Goal: Task Accomplishment & Management: Manage account settings

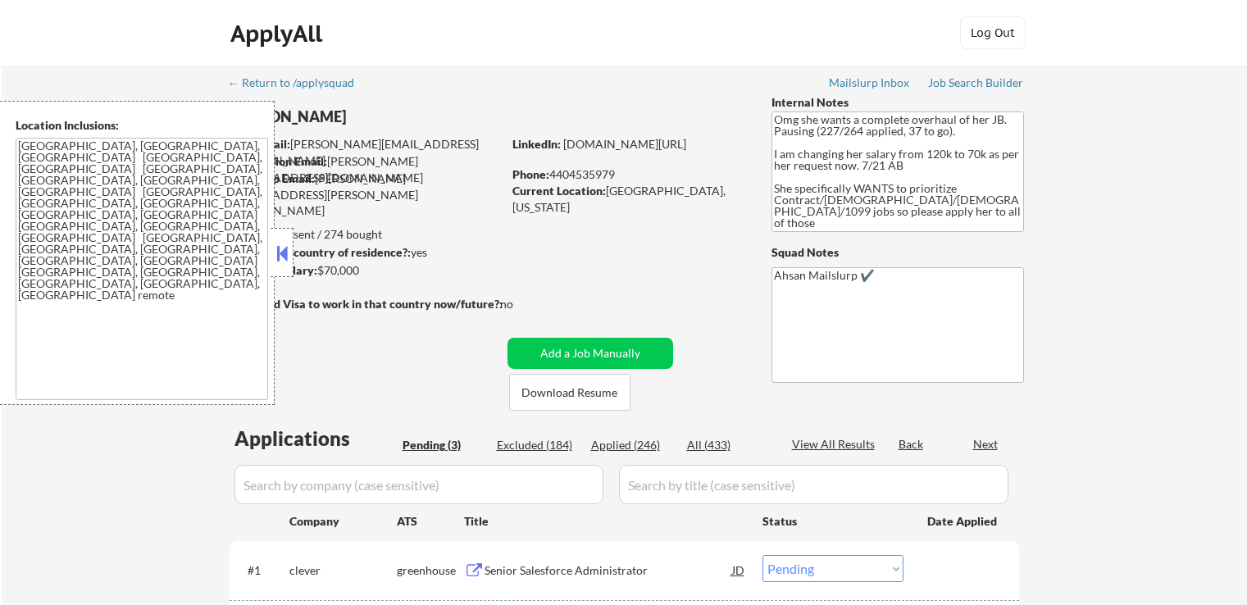
select select ""pending""
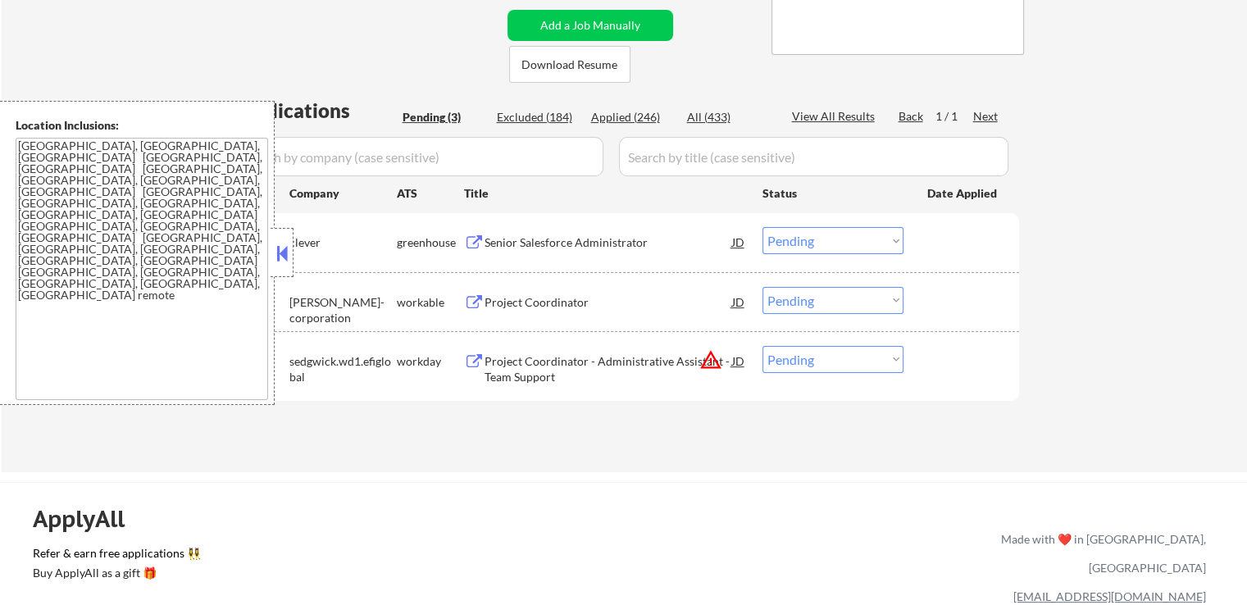
click at [518, 246] on div "Senior Salesforce Administrator" at bounding box center [609, 243] width 248 height 16
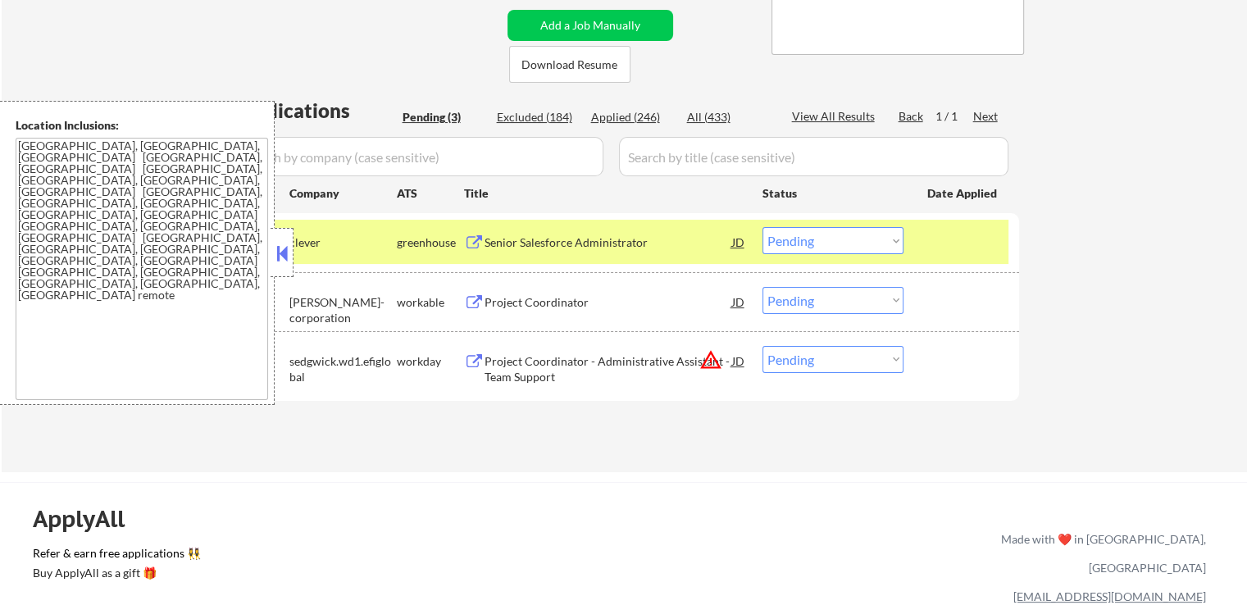
click at [509, 298] on div "Project Coordinator" at bounding box center [609, 302] width 248 height 16
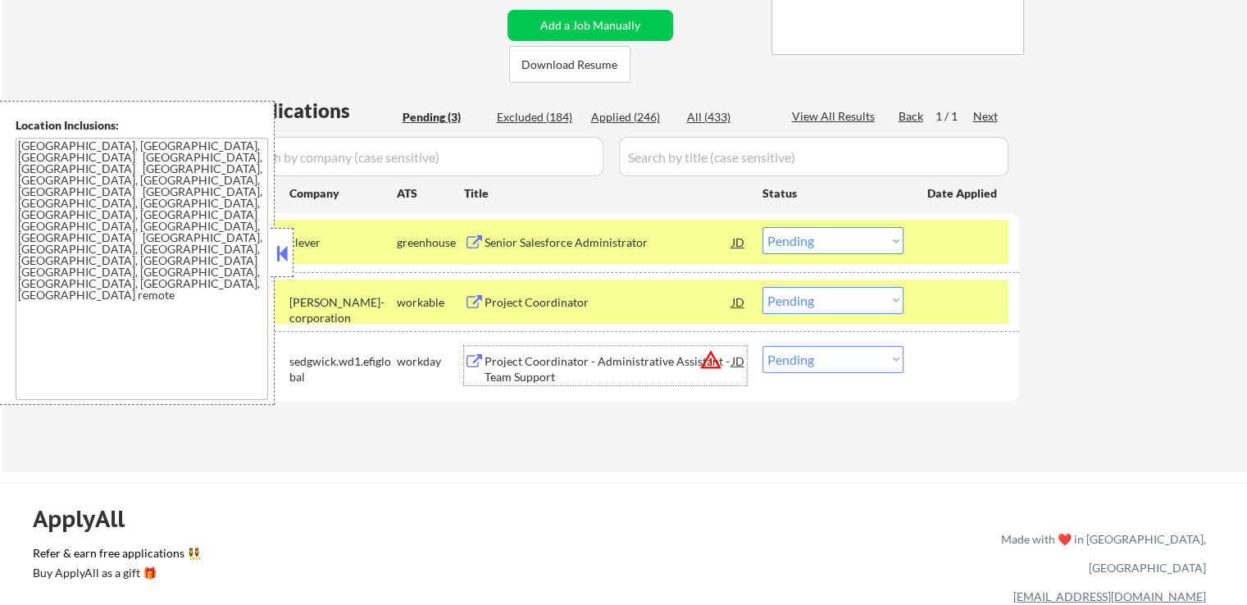
click at [506, 353] on div "Project Coordinator - Administrative Assistant - Team Support" at bounding box center [609, 369] width 248 height 32
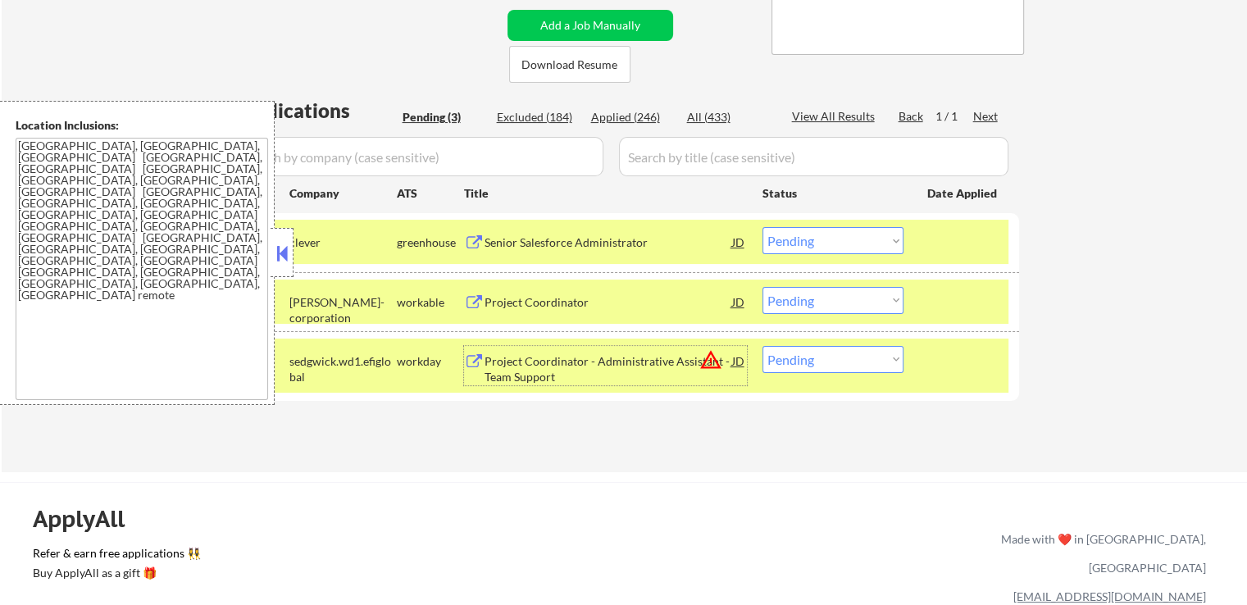
click at [125, 158] on textarea "[GEOGRAPHIC_DATA], [GEOGRAPHIC_DATA], [GEOGRAPHIC_DATA] [GEOGRAPHIC_DATA], [GEO…" at bounding box center [142, 269] width 253 height 262
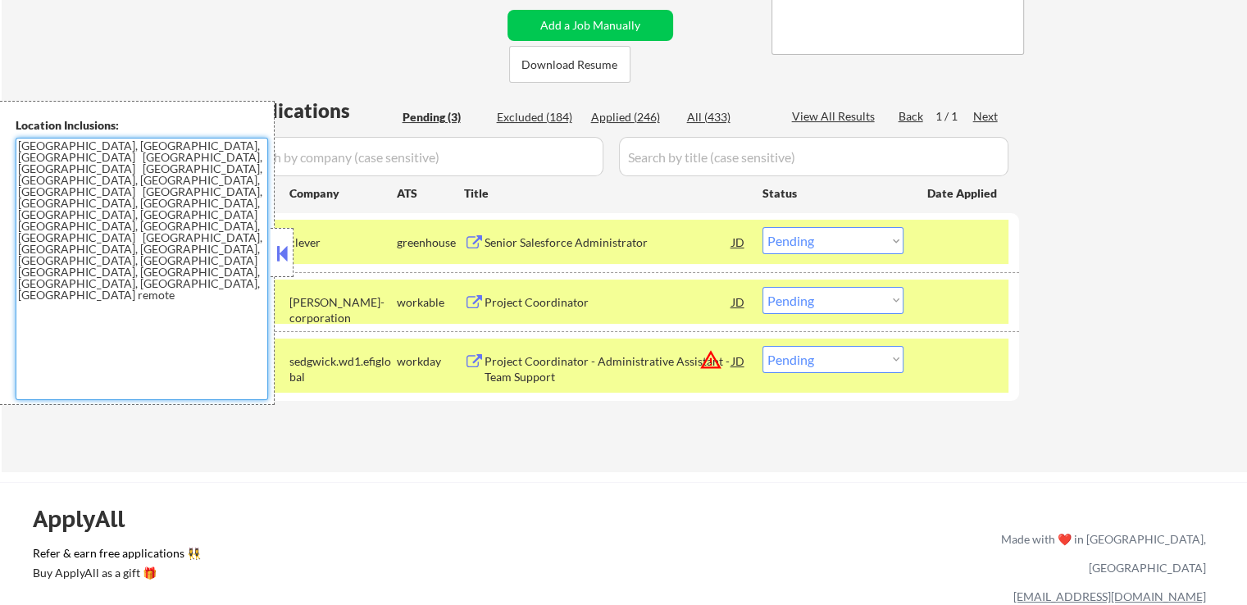
click at [850, 245] on select "Choose an option... Pending Applied Excluded (Questions) Excluded (Expired) Exc…" at bounding box center [833, 240] width 141 height 27
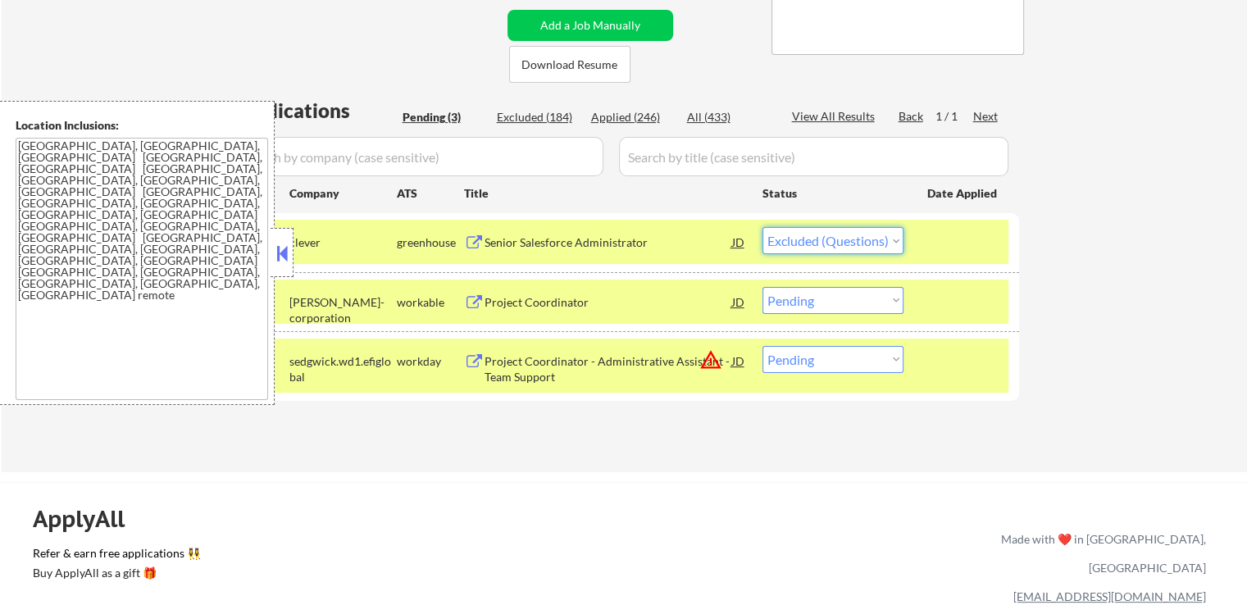
click at [763, 227] on select "Choose an option... Pending Applied Excluded (Questions) Excluded (Expired) Exc…" at bounding box center [833, 240] width 141 height 27
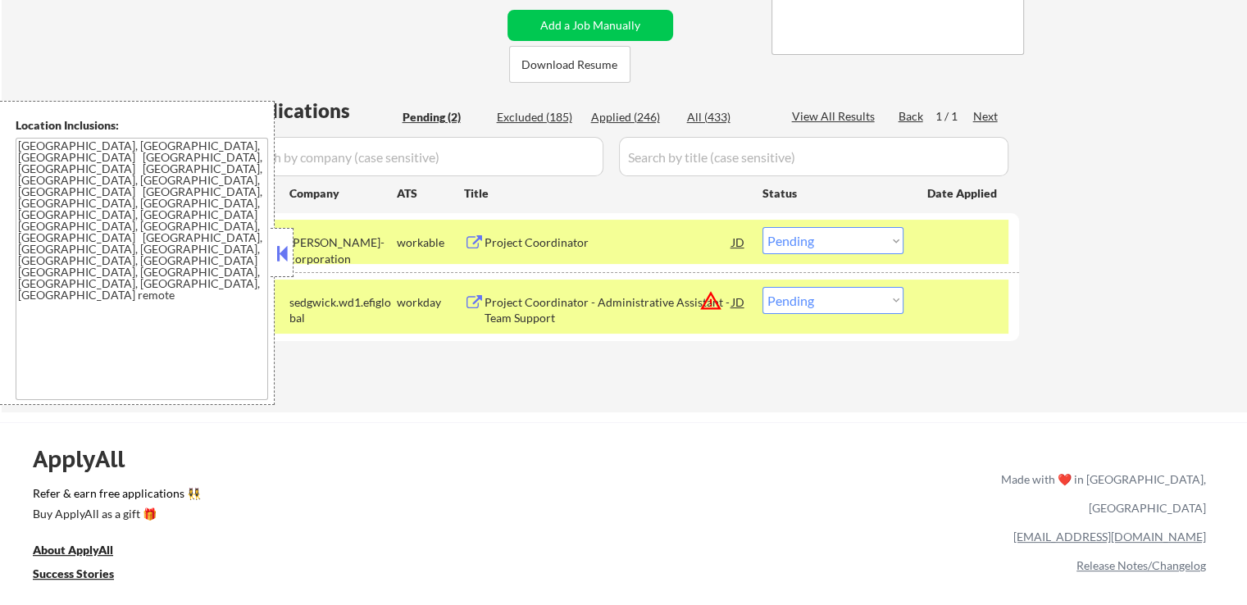
click at [807, 242] on select "Choose an option... Pending Applied Excluded (Questions) Excluded (Expired) Exc…" at bounding box center [833, 240] width 141 height 27
select select ""excluded""
click at [763, 227] on select "Choose an option... Pending Applied Excluded (Questions) Excluded (Expired) Exc…" at bounding box center [833, 240] width 141 height 27
click at [814, 305] on select "Choose an option... Pending Applied Excluded (Questions) Excluded (Expired) Exc…" at bounding box center [833, 300] width 141 height 27
select select ""excluded__expired_""
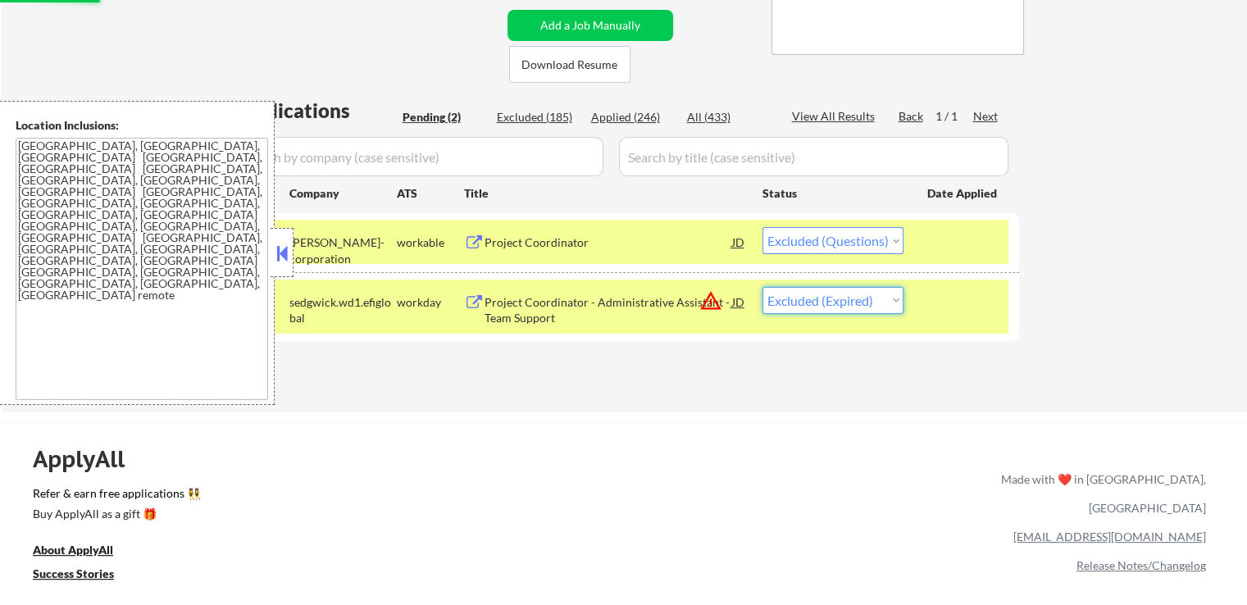
click at [763, 287] on select "Choose an option... Pending Applied Excluded (Questions) Excluded (Expired) Exc…" at bounding box center [833, 300] width 141 height 27
click at [776, 378] on div "Applications Pending (2) Excluded (185) Applied (246) All (433) View All Result…" at bounding box center [625, 239] width 790 height 285
